Goal: Task Accomplishment & Management: Use online tool/utility

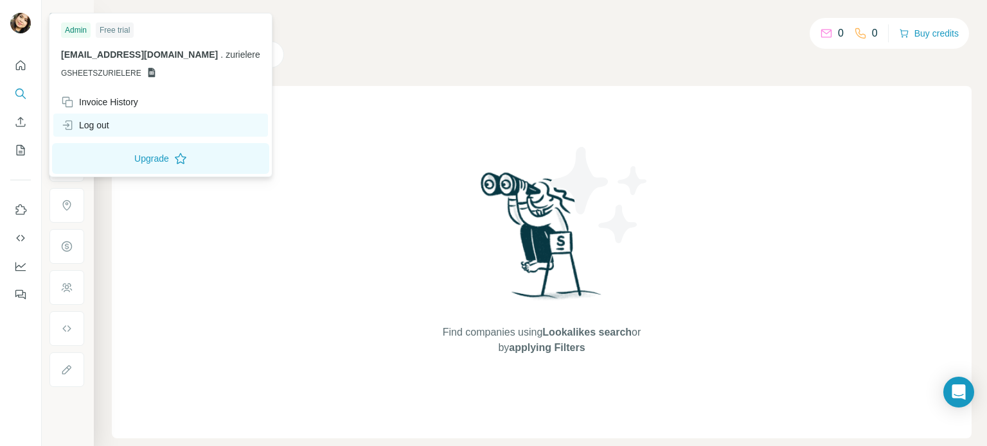
click at [109, 121] on div "Log out" at bounding box center [85, 125] width 48 height 13
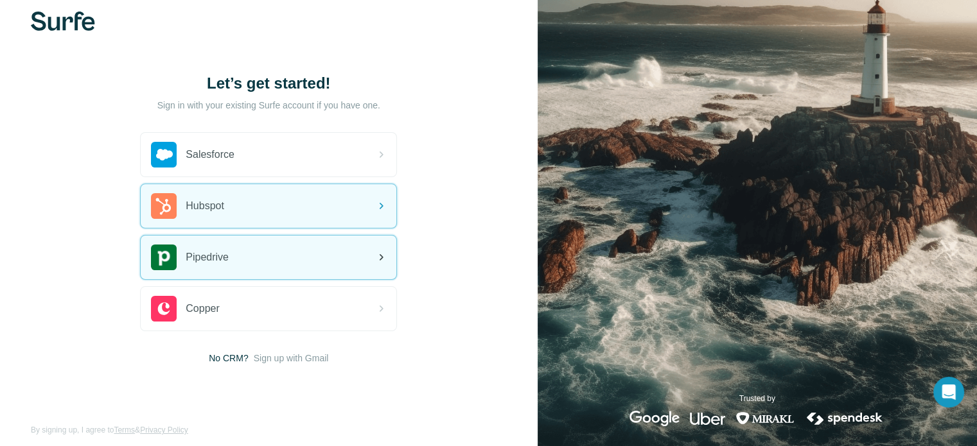
scroll to position [29, 0]
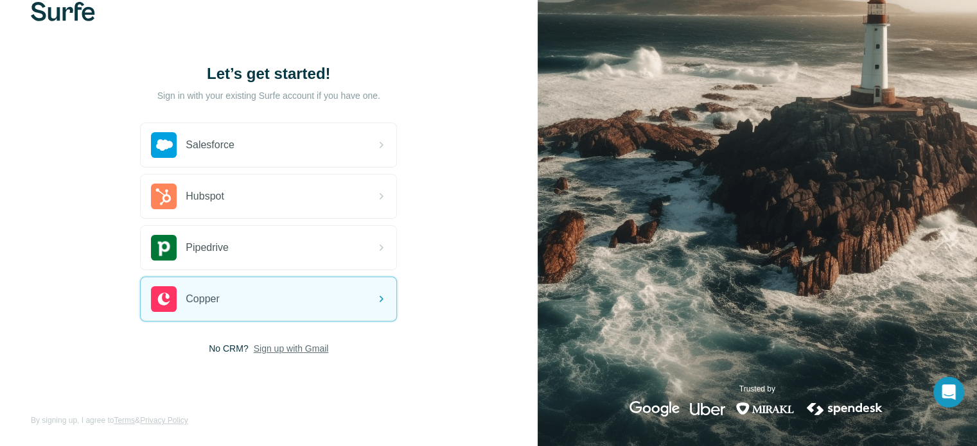
click at [308, 346] on span "Sign up with Gmail" at bounding box center [291, 348] width 75 height 13
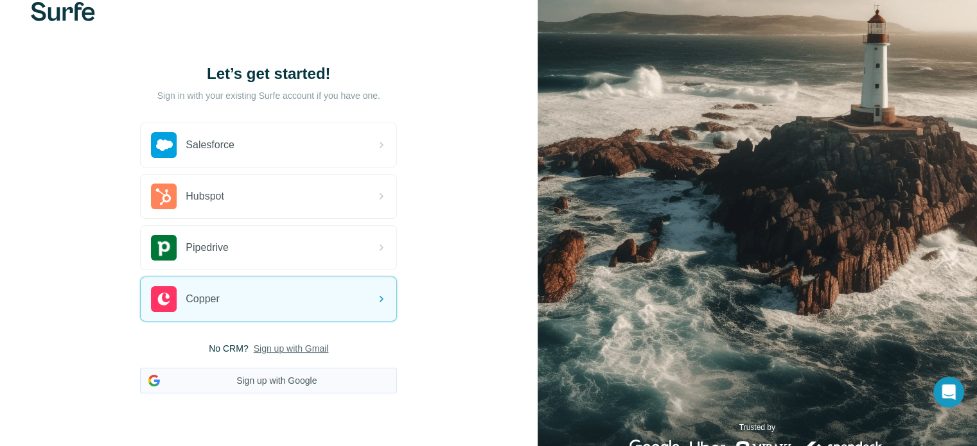
click at [295, 372] on button "Sign up with Google" at bounding box center [268, 381] width 257 height 26
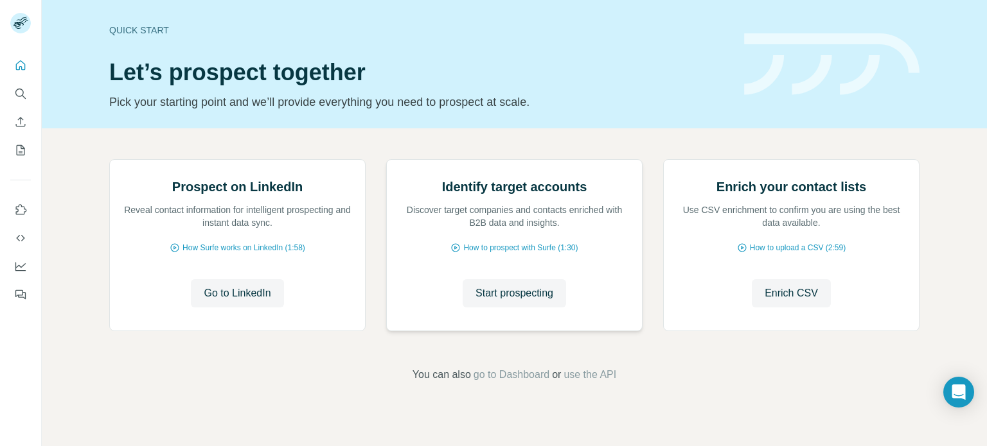
scroll to position [108, 0]
click at [259, 301] on span "Go to LinkedIn" at bounding box center [237, 293] width 67 height 15
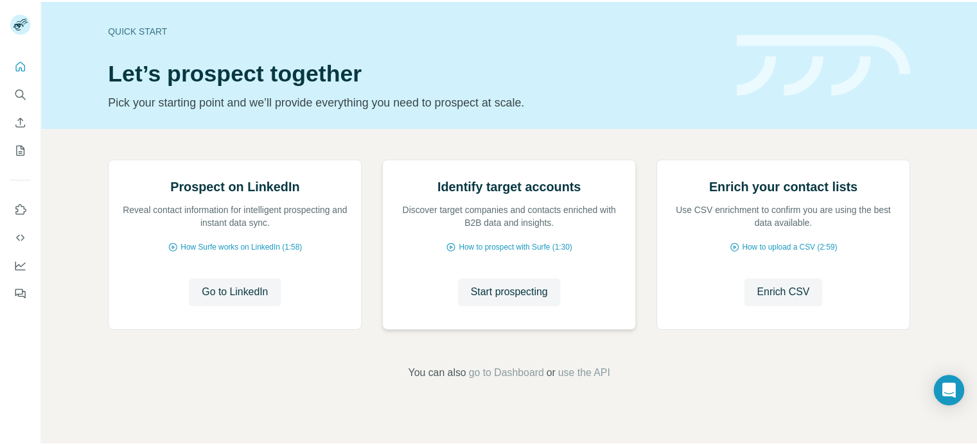
scroll to position [0, 0]
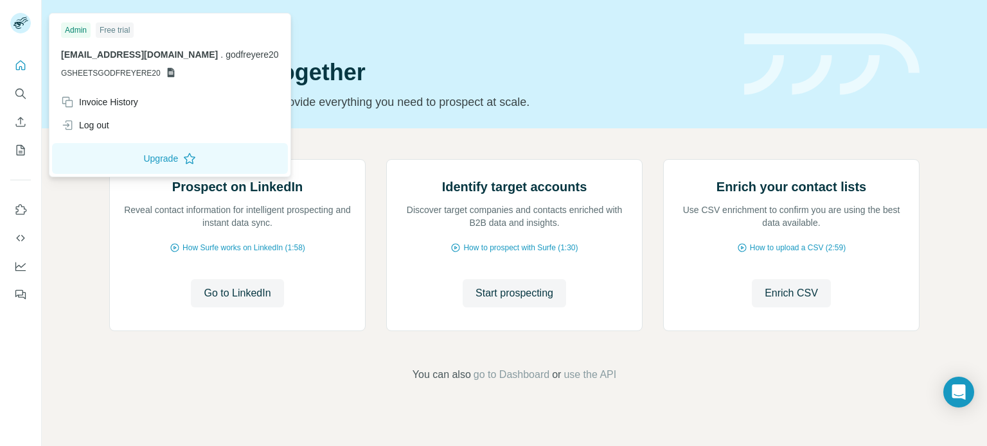
click at [15, 22] on rect at bounding box center [20, 23] width 21 height 21
click at [71, 202] on div "Prospect on LinkedIn Reveal contact information for intelligent prospecting and…" at bounding box center [514, 270] width 945 height 285
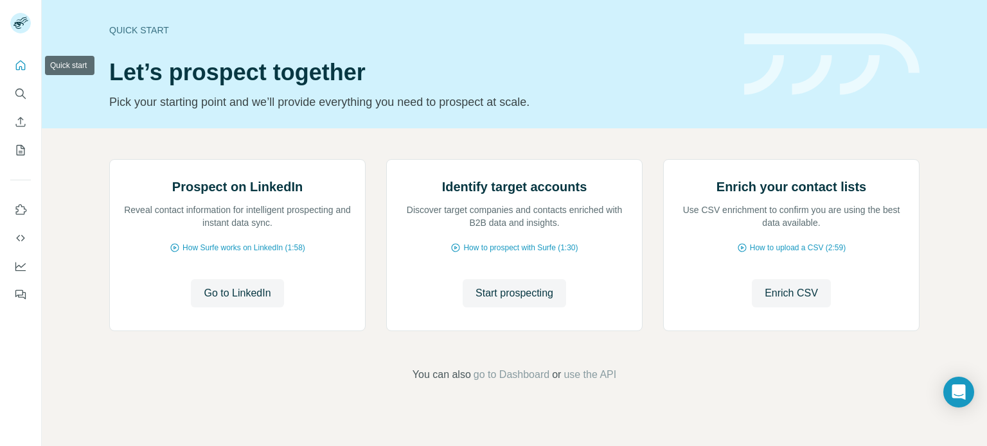
click at [17, 69] on icon "Quick start" at bounding box center [20, 65] width 13 height 13
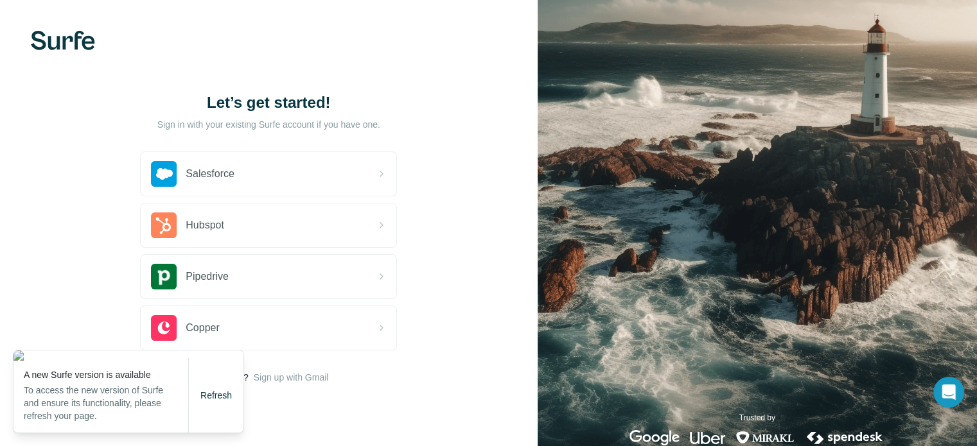
click at [132, 69] on div "Let’s get started! Sign in with your existing Surfe account if you have one. Sa…" at bounding box center [269, 238] width 538 height 477
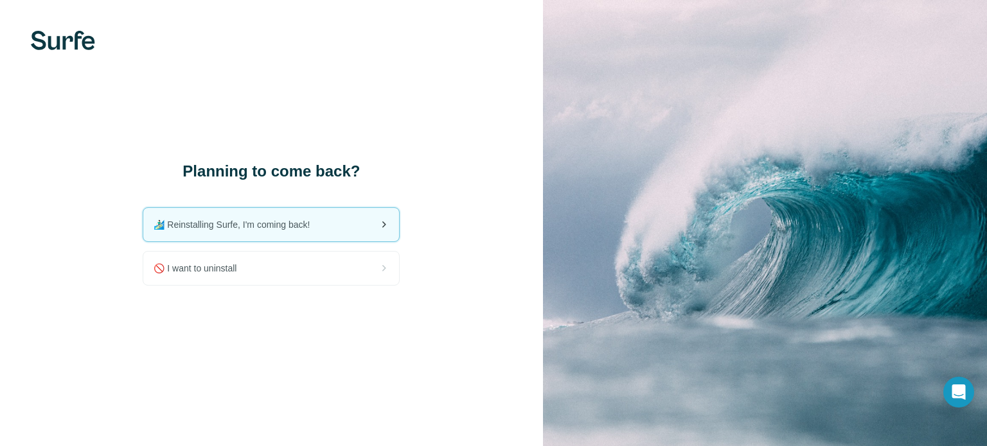
click at [231, 225] on span "🏄🏻‍♂️ Reinstalling Surfe, I'm coming back!" at bounding box center [237, 224] width 166 height 13
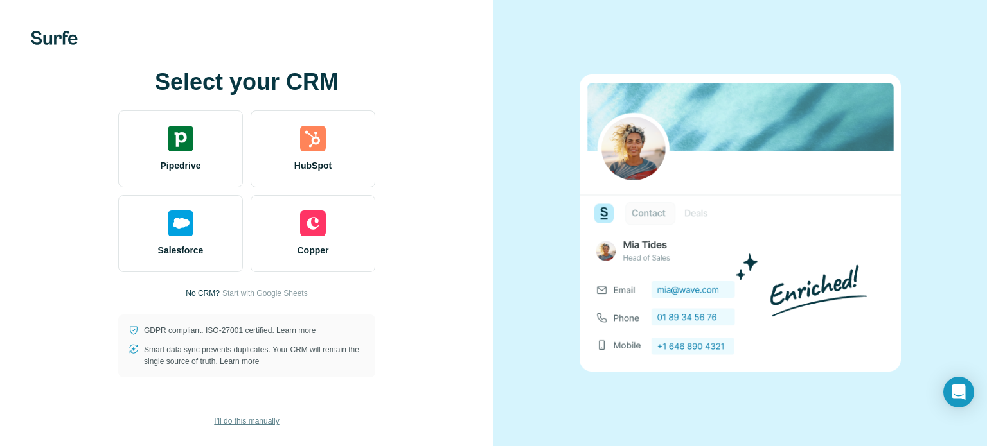
click at [247, 422] on span "I’ll do this manually" at bounding box center [246, 422] width 65 height 12
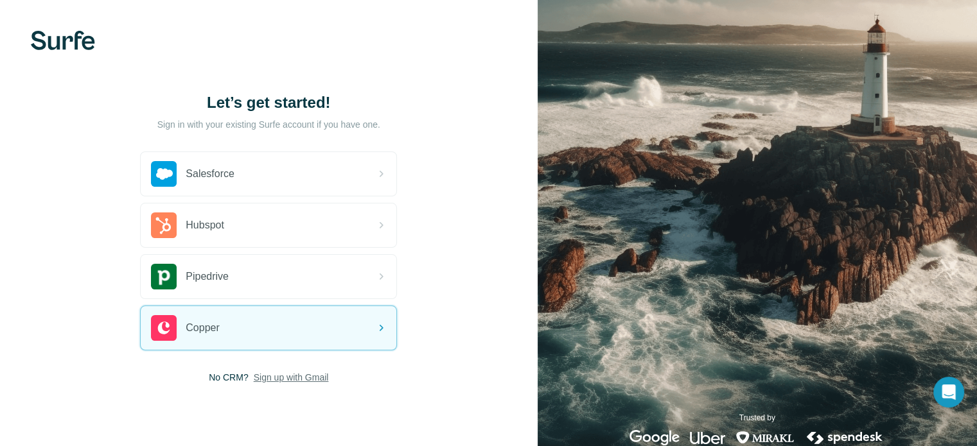
click at [291, 378] on span "Sign up with Gmail" at bounding box center [291, 377] width 75 height 13
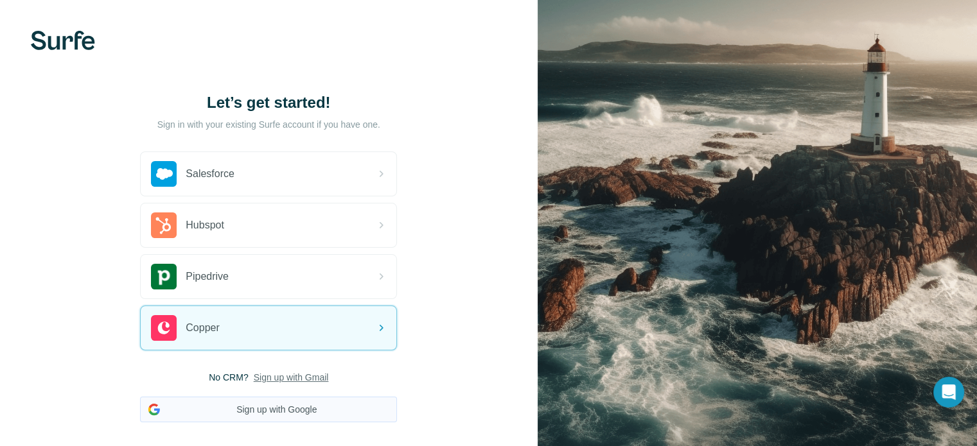
click at [283, 400] on button "Sign up with Google" at bounding box center [268, 410] width 257 height 26
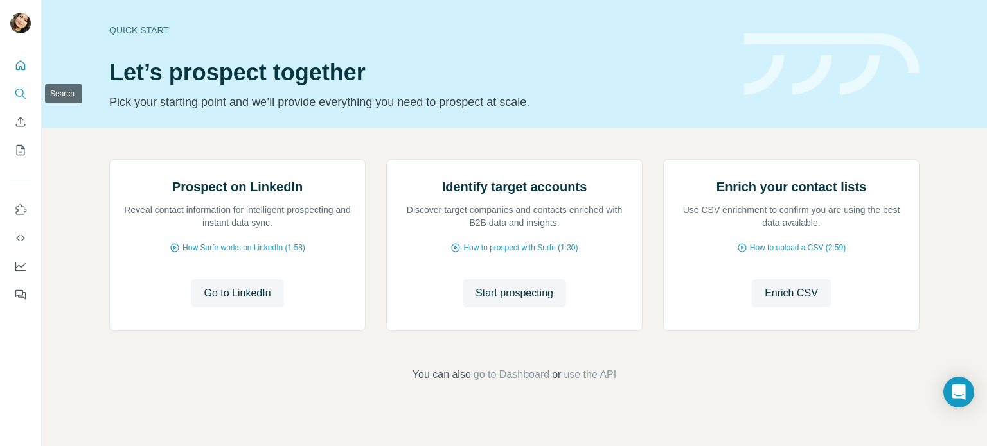
click at [22, 99] on icon "Search" at bounding box center [20, 93] width 13 height 13
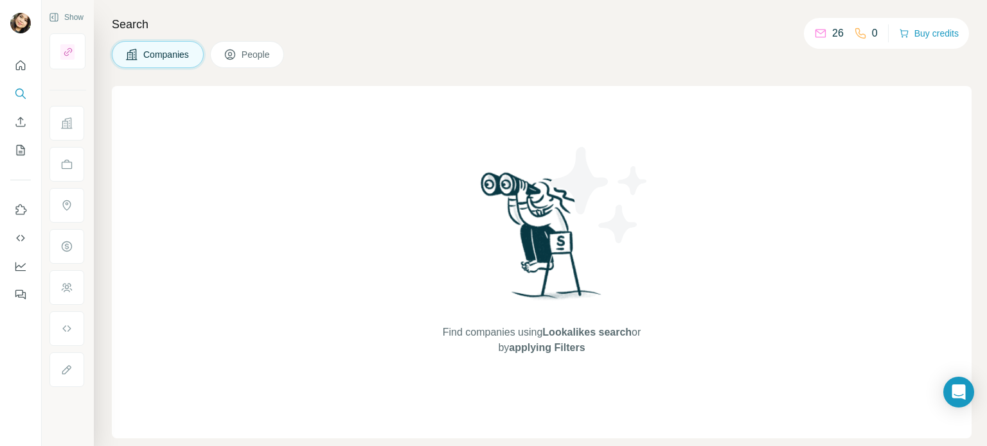
click at [265, 56] on span "People" at bounding box center [257, 54] width 30 height 13
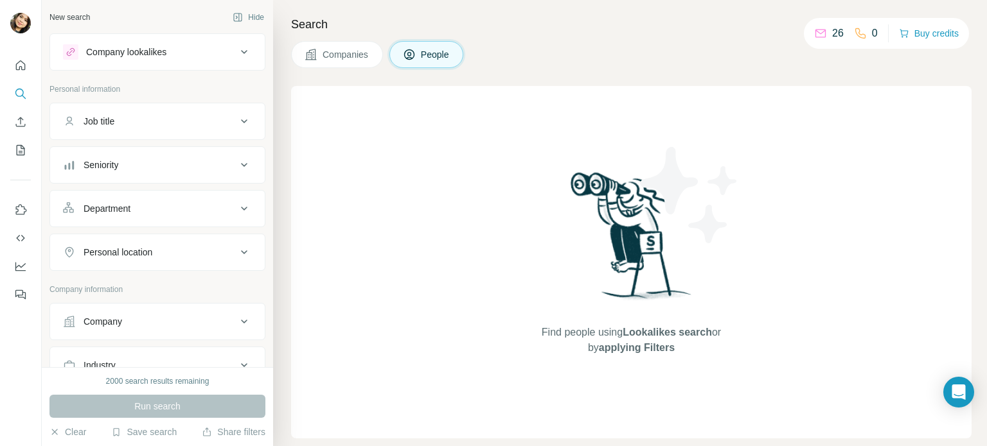
click at [426, 56] on span "People" at bounding box center [436, 54] width 30 height 13
click at [322, 53] on span "Companies" at bounding box center [345, 54] width 47 height 13
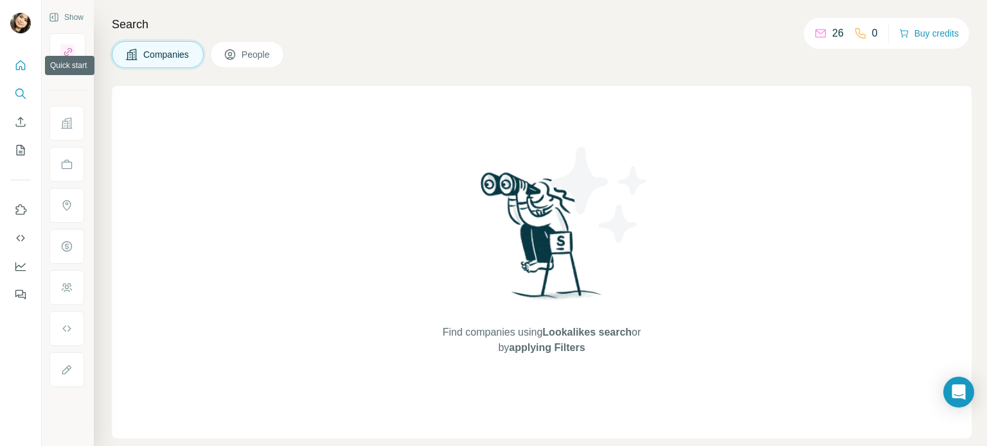
click at [20, 62] on icon "Quick start" at bounding box center [20, 65] width 13 height 13
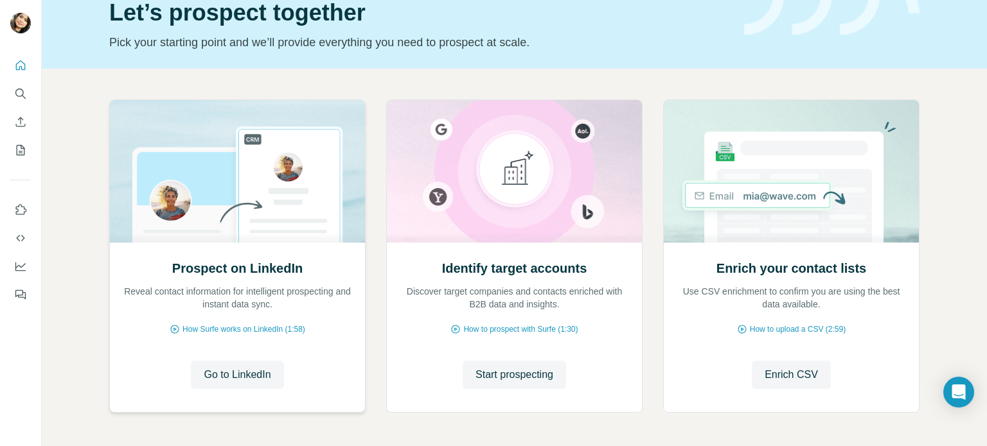
scroll to position [108, 0]
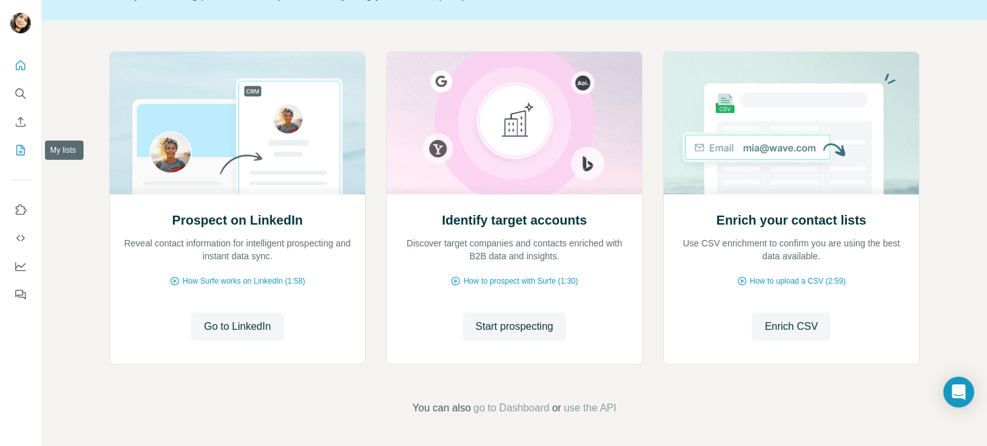
click at [17, 149] on icon "My lists" at bounding box center [21, 150] width 8 height 10
